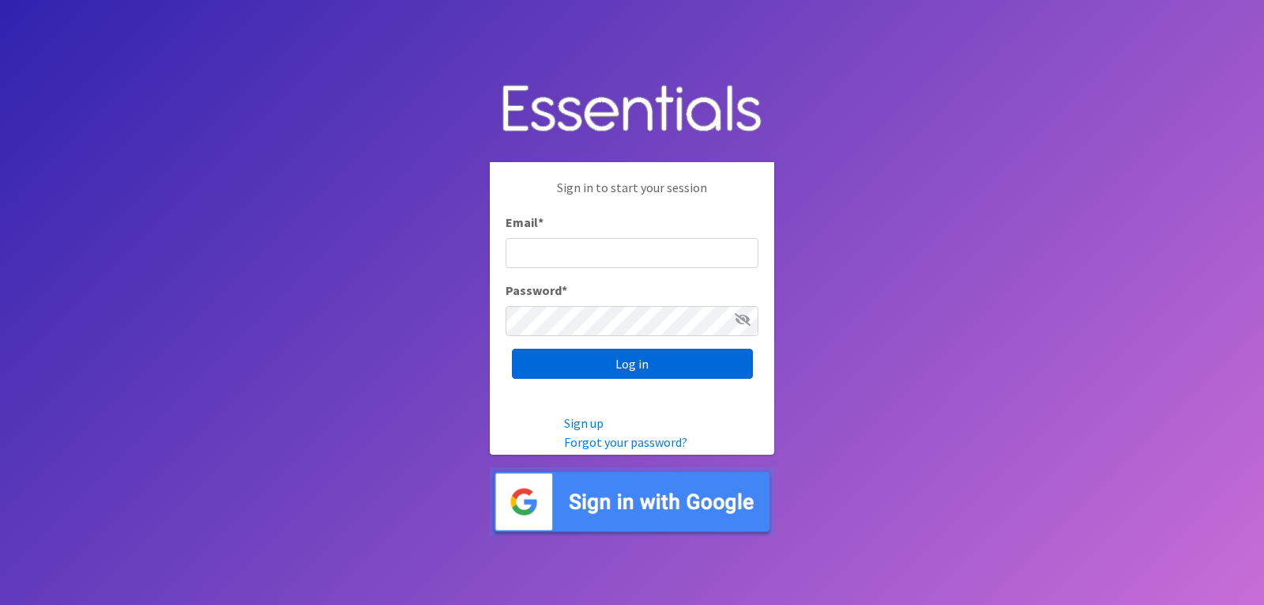
type input "[EMAIL_ADDRESS][DOMAIN_NAME]"
click at [592, 351] on input "Log in" at bounding box center [632, 364] width 241 height 30
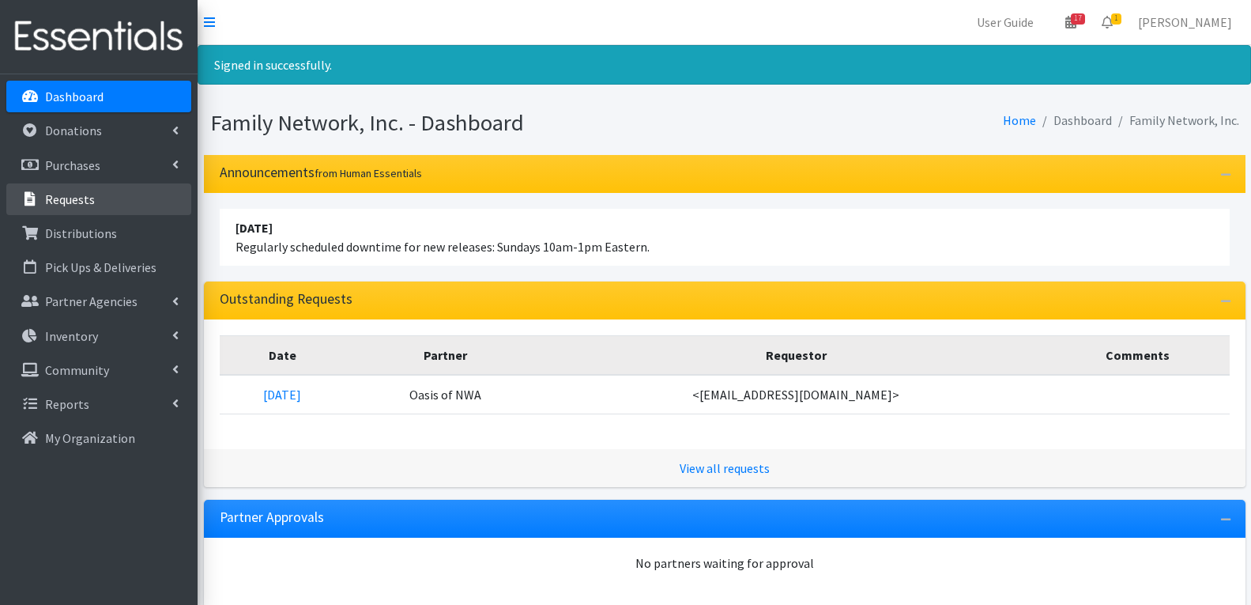
click at [87, 202] on p "Requests" at bounding box center [70, 199] width 50 height 16
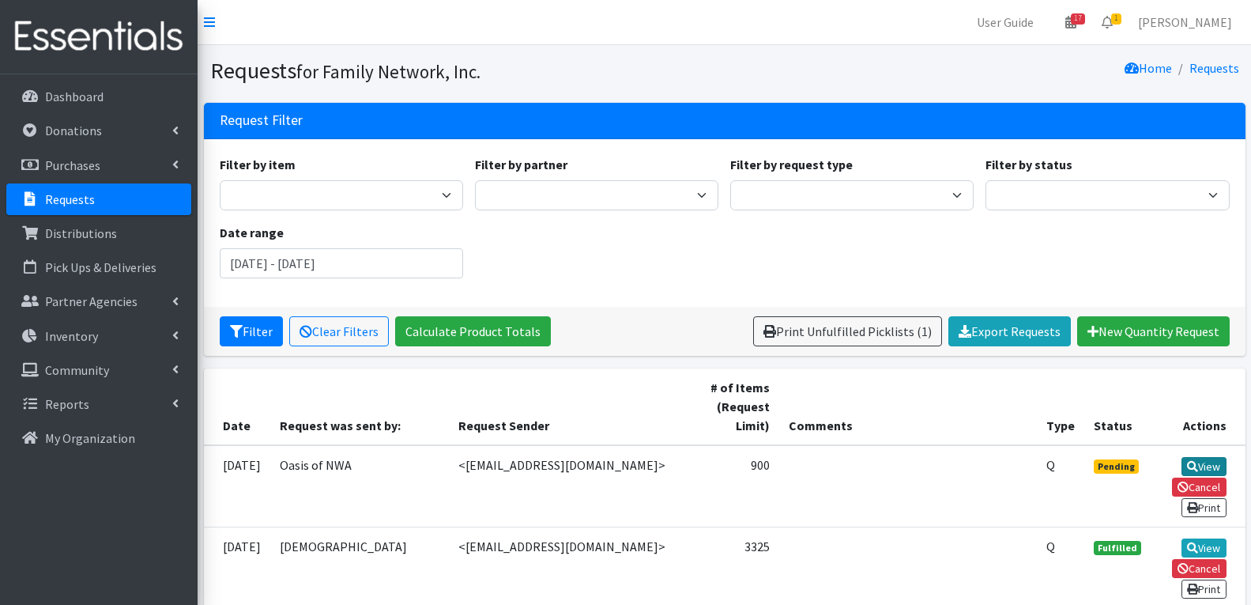
click at [1211, 463] on link "View" at bounding box center [1203, 466] width 45 height 19
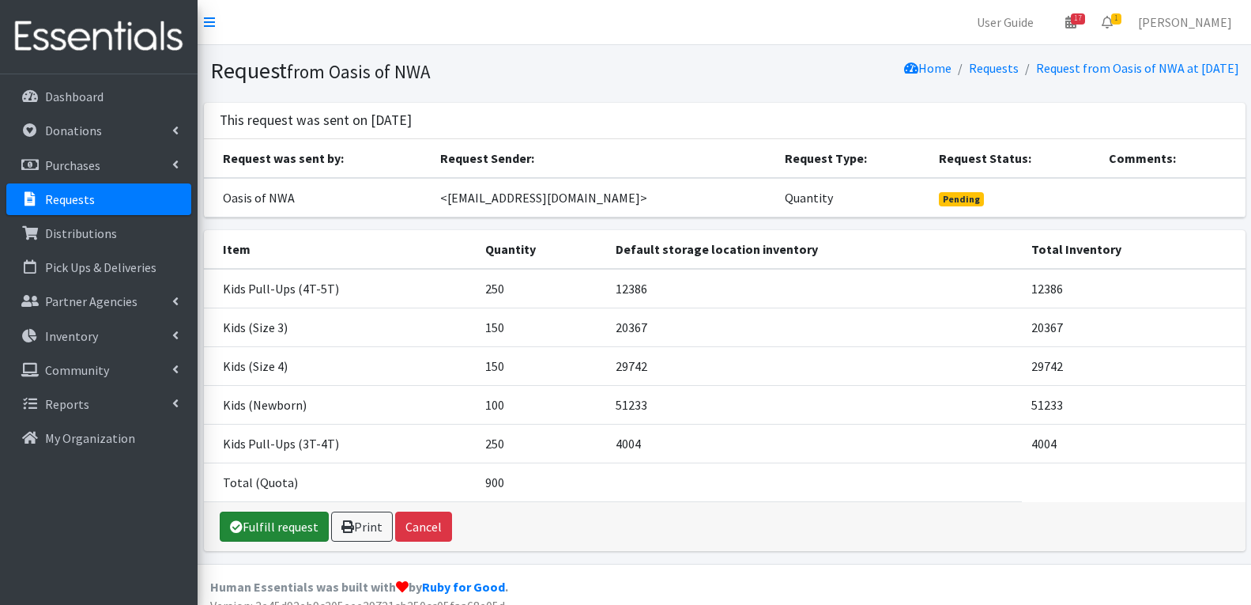
click at [269, 519] on link "Fulfill request" at bounding box center [274, 526] width 109 height 30
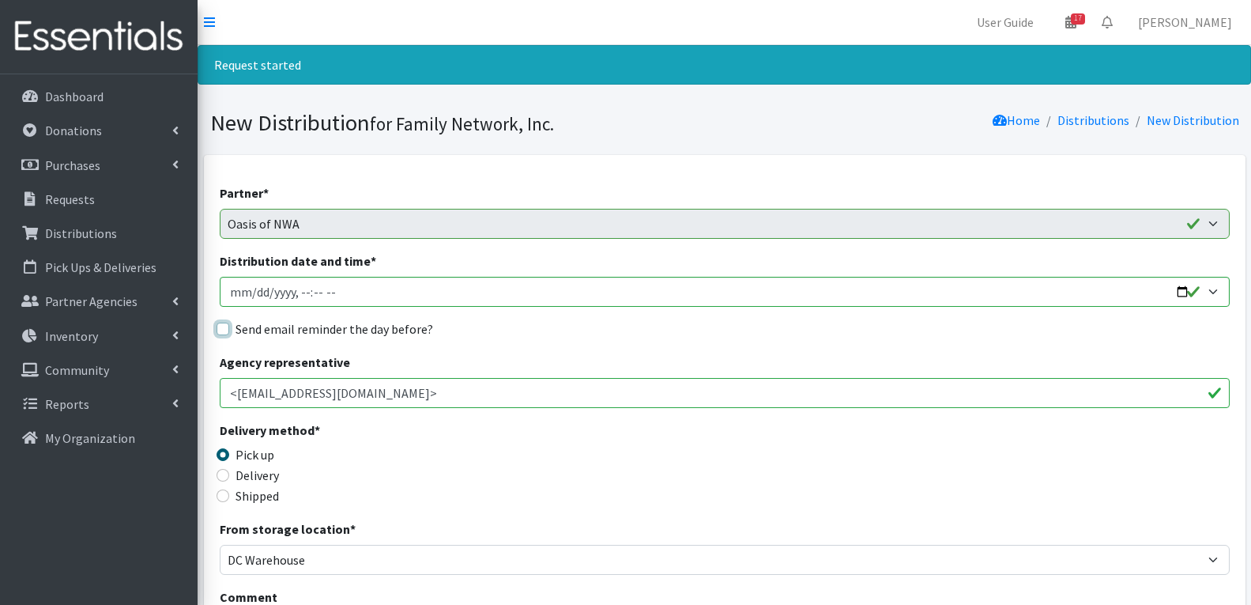
click at [223, 327] on input "Send email reminder the day before?" at bounding box center [223, 328] width 13 height 13
checkbox input "true"
click at [1181, 292] on input "Distribution date and time *" at bounding box center [725, 292] width 1010 height 30
type input "2025-09-30T13:00"
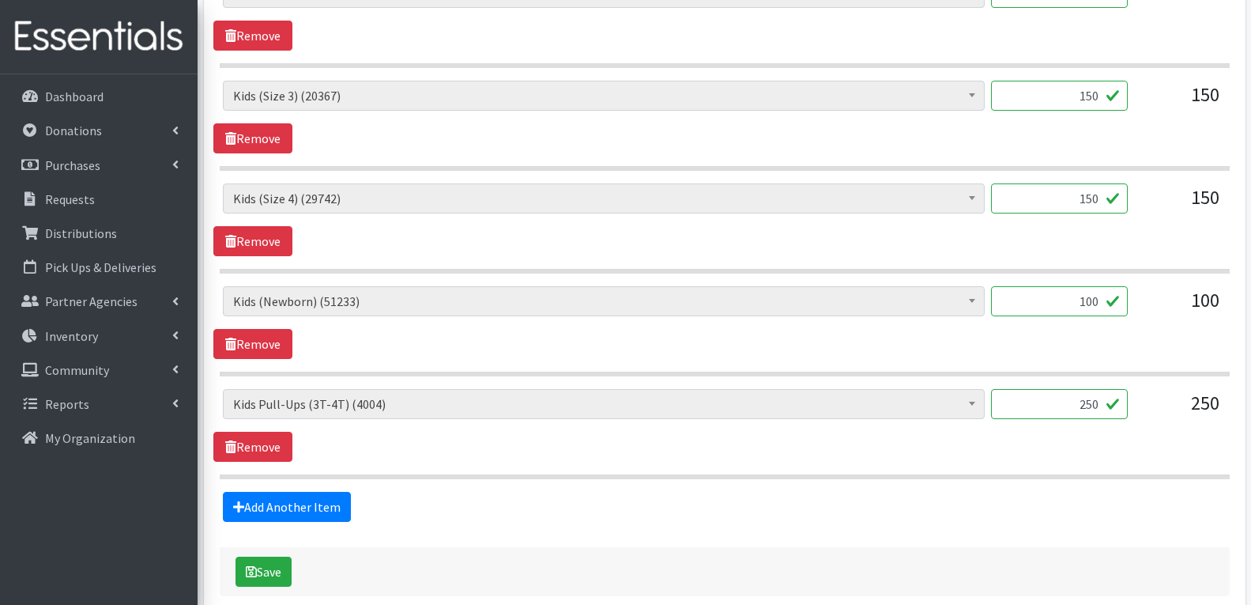
scroll to position [759, 0]
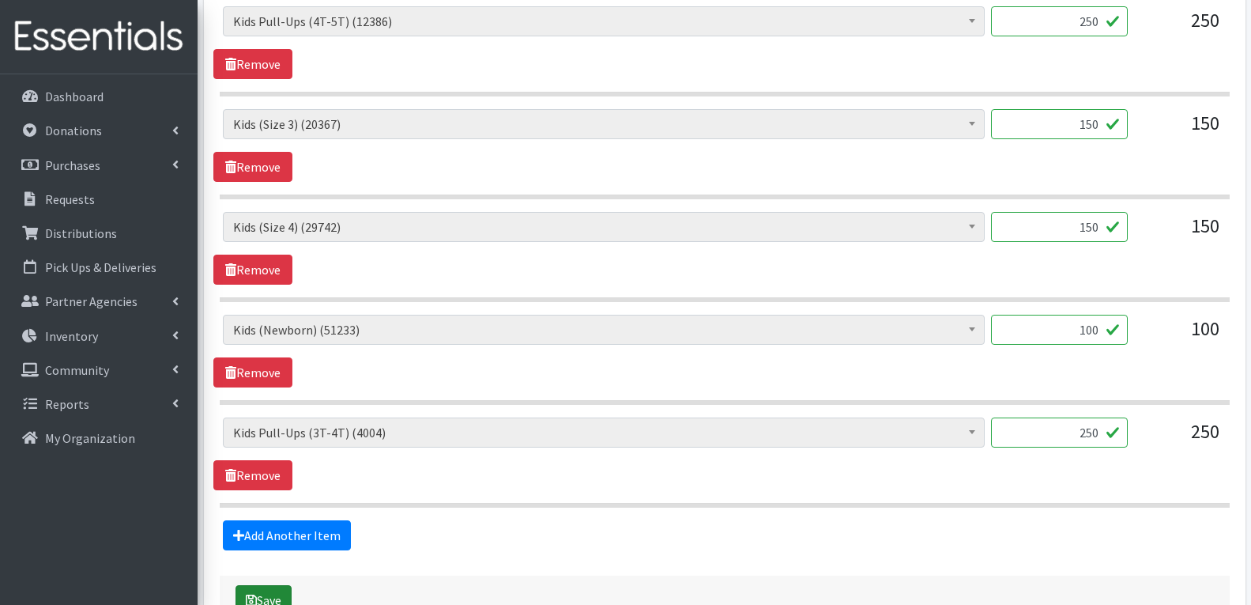
click at [253, 593] on icon "submit" at bounding box center [251, 599] width 11 height 13
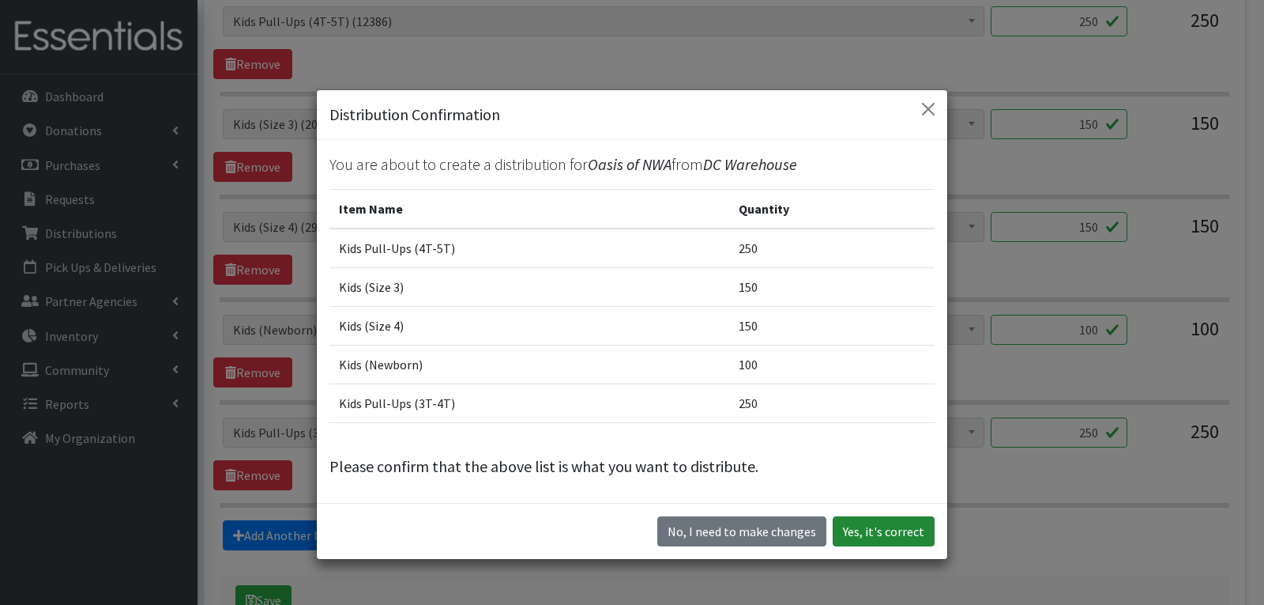
click at [889, 526] on button "Yes, it's correct" at bounding box center [884, 531] width 102 height 30
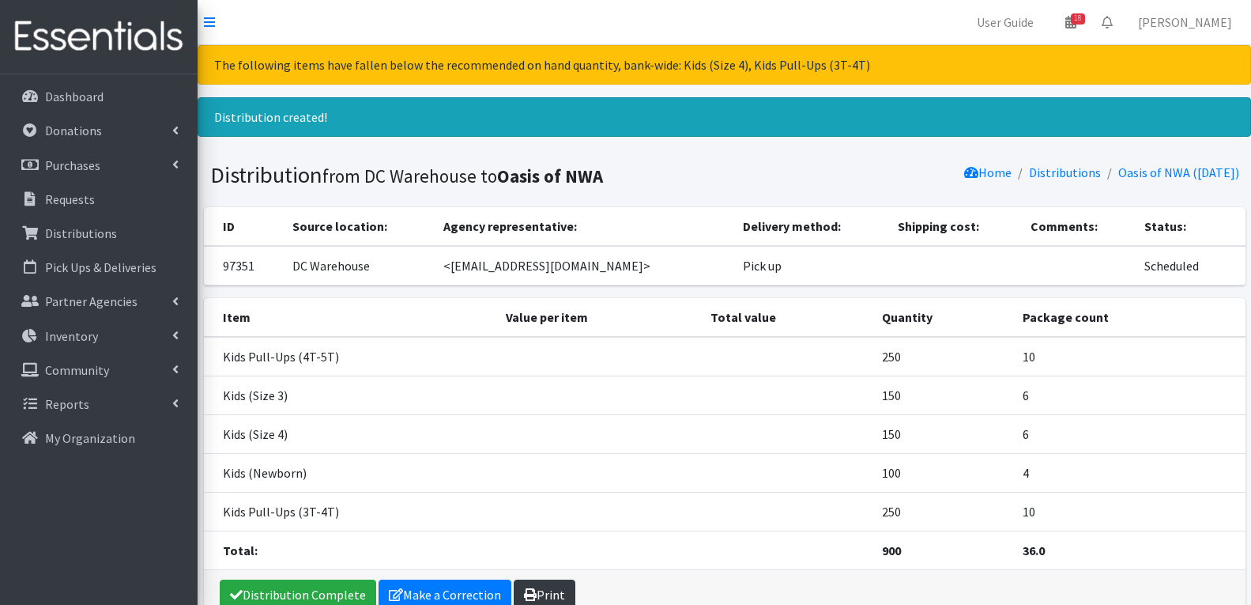
click at [544, 591] on link "Print" at bounding box center [545, 594] width 62 height 30
